Goal: Navigation & Orientation: Find specific page/section

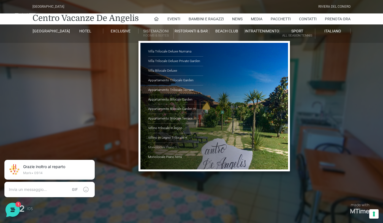
click at [170, 148] on link "Monolocale Piano 1" at bounding box center [175, 148] width 55 height 10
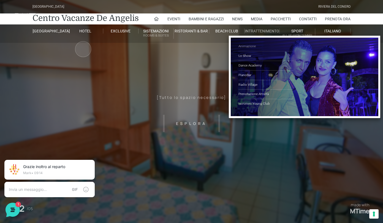
click at [247, 45] on link "Animazione" at bounding box center [265, 47] width 55 height 10
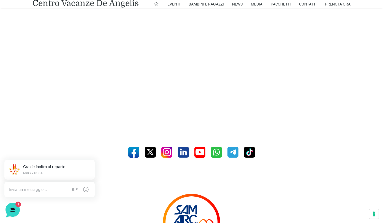
scroll to position [363, 0]
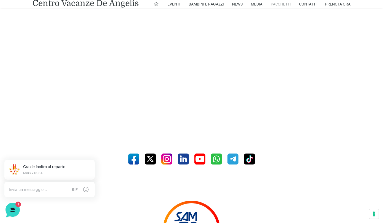
click at [281, 5] on link "Pacchetti" at bounding box center [280, 4] width 20 height 8
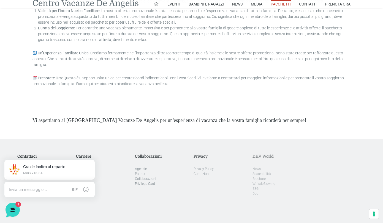
scroll to position [1508, 0]
